Goal: Information Seeking & Learning: Learn about a topic

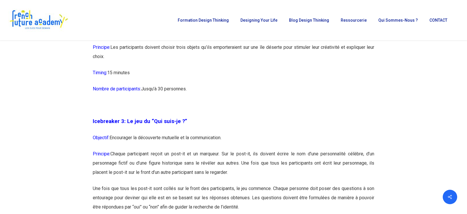
scroll to position [589, 0]
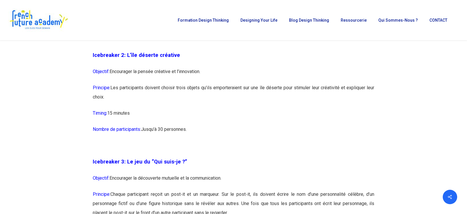
drag, startPoint x: 249, startPoint y: 131, endPoint x: 90, endPoint y: 58, distance: 175.9
click at [270, 123] on p "Timing: 15 minutes" at bounding box center [234, 117] width 282 height 16
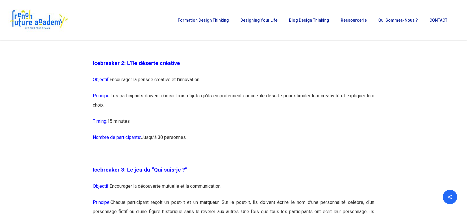
scroll to position [581, 0]
click at [141, 75] on p "Objectif: Encourager la pensée créative et l’innovation." at bounding box center [234, 83] width 282 height 16
drag, startPoint x: 105, startPoint y: 99, endPoint x: 224, endPoint y: 94, distance: 118.6
click at [223, 94] on p "Principe: Les participants doivent choisir trois objets qu’ils emporteraient su…" at bounding box center [234, 103] width 282 height 25
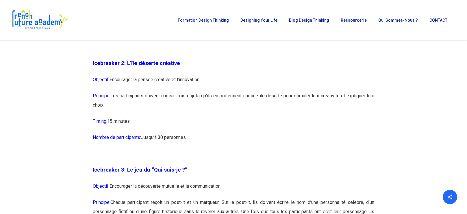
drag, startPoint x: 173, startPoint y: 95, endPoint x: 285, endPoint y: 100, distance: 112.5
click at [285, 100] on p "Principe: Les participants doivent choisir trois objets qu’ils emporteraient su…" at bounding box center [234, 103] width 282 height 25
drag, startPoint x: 273, startPoint y: 94, endPoint x: 368, endPoint y: 101, distance: 94.5
click at [368, 101] on p "Principe: Les participants doivent choisir trois objets qu’ils emporteraient su…" at bounding box center [234, 103] width 282 height 25
click at [138, 108] on p "Principe: Les participants doivent choisir trois objets qu’ils emporteraient su…" at bounding box center [234, 103] width 282 height 25
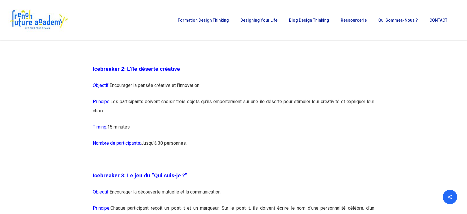
scroll to position [574, 0]
drag, startPoint x: 216, startPoint y: 147, endPoint x: 101, endPoint y: 86, distance: 130.4
click at [103, 87] on span "Objectif:" at bounding box center [101, 85] width 17 height 5
click at [165, 145] on p "Nombre de participants: Jusqu’à 30 personnes." at bounding box center [234, 147] width 282 height 16
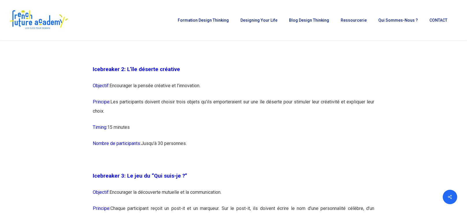
click at [199, 142] on p "Nombre de participants: Jusqu’à 30 personnes." at bounding box center [234, 147] width 282 height 16
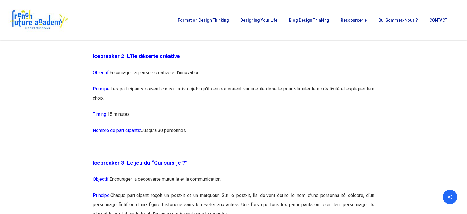
scroll to position [580, 0]
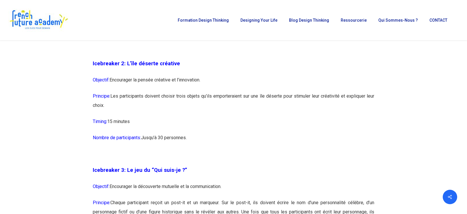
click at [209, 75] on p "Objectif: Encourager la pensée créative et l’innovation." at bounding box center [234, 83] width 282 height 16
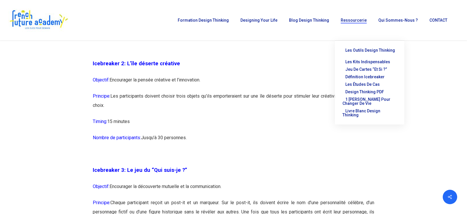
click at [243, 166] on p "Icebreaker 3: Le jeu du “Qui suis-je ?”" at bounding box center [234, 174] width 282 height 16
